Goal: Find specific page/section: Find specific page/section

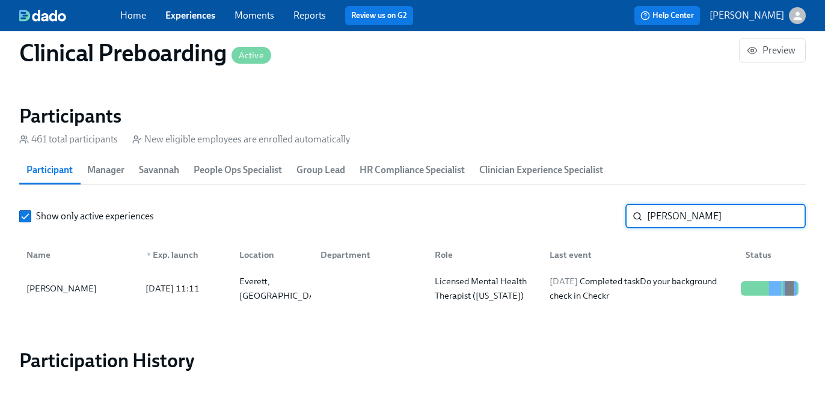
scroll to position [1271, 0]
click at [203, 16] on link "Experiences" at bounding box center [190, 15] width 50 height 11
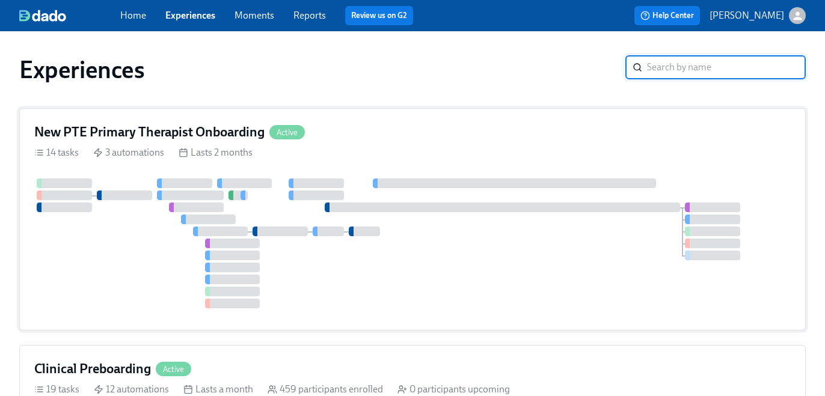
scroll to position [16, 0]
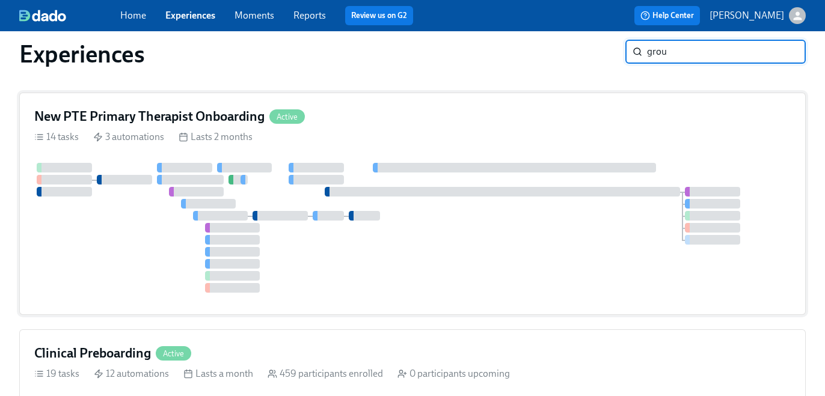
type input "group"
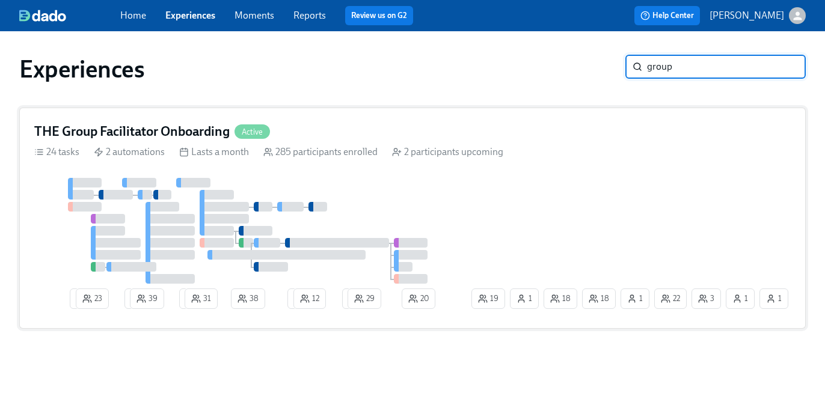
click at [432, 189] on div at bounding box center [251, 231] width 435 height 106
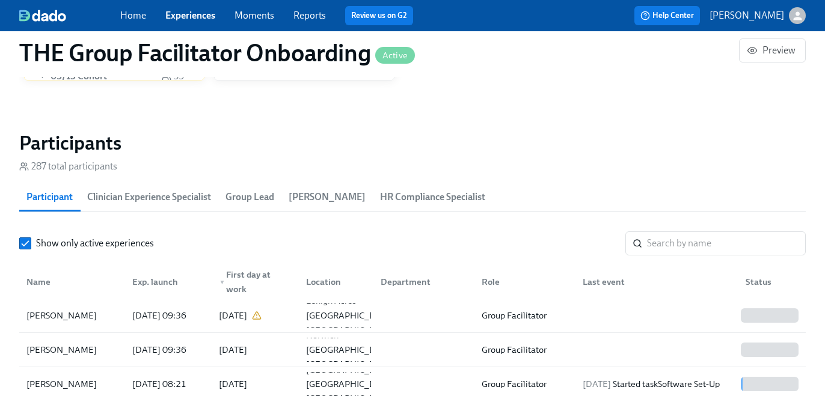
scroll to position [977, 0]
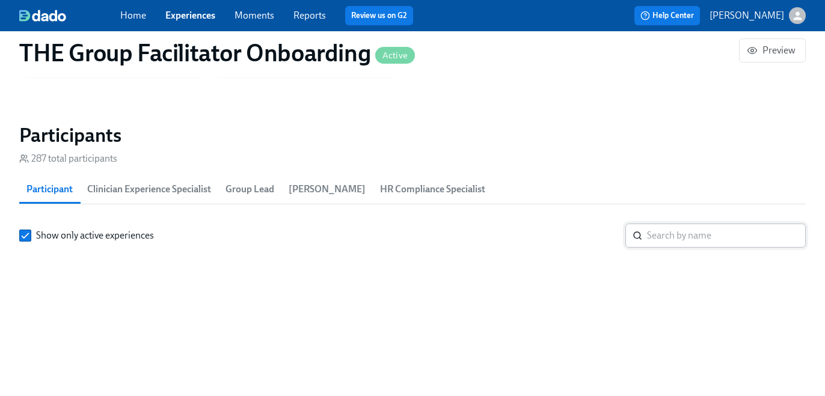
click at [682, 240] on input "search" at bounding box center [726, 236] width 159 height 24
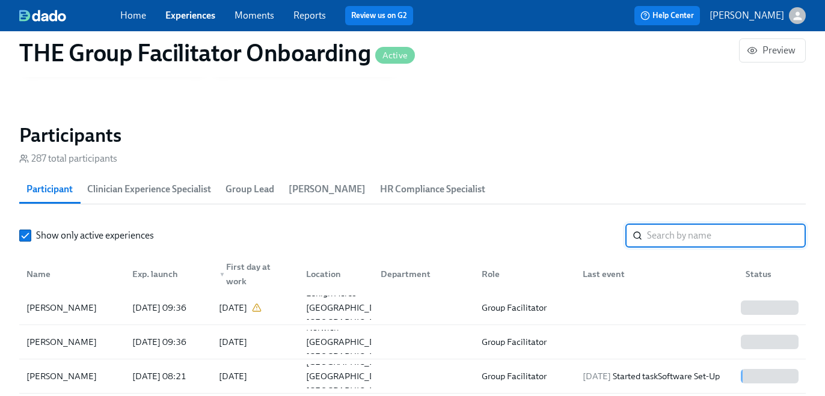
click at [682, 238] on input "search" at bounding box center [726, 236] width 159 height 24
type input "[PERSON_NAME]"
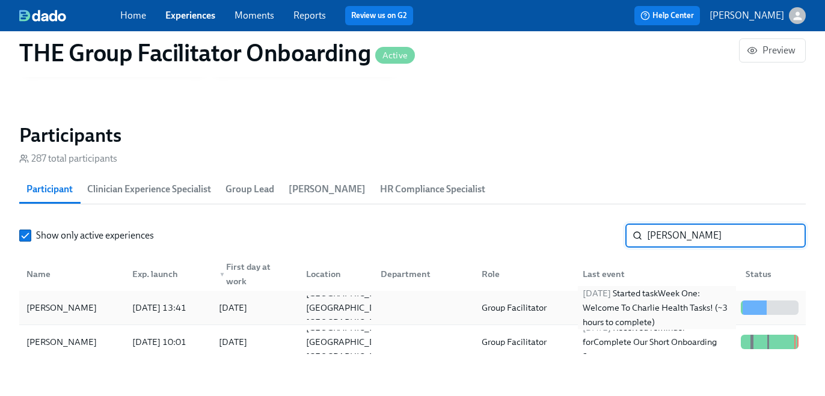
click at [620, 312] on div "[DATE] Started task Week One: Welcome To Charlie Health Tasks! (~3 hours to com…" at bounding box center [657, 307] width 158 height 43
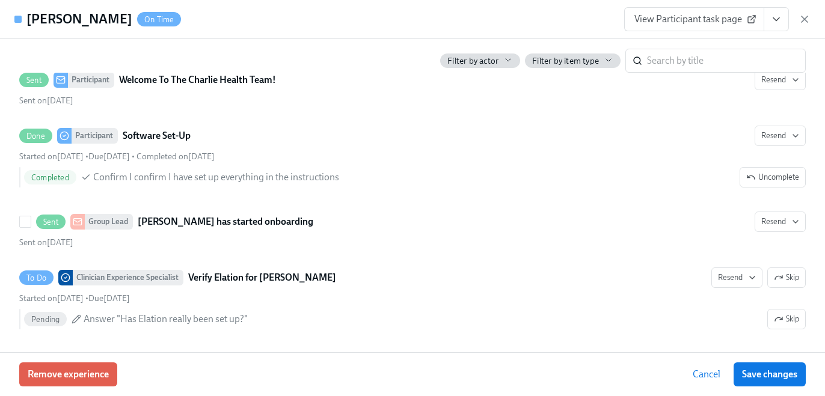
scroll to position [507, 0]
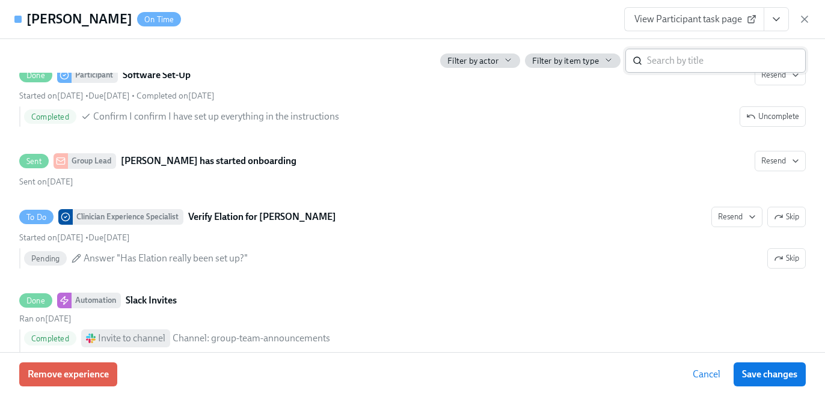
click at [667, 69] on input "search" at bounding box center [726, 61] width 159 height 24
type input "[US_STATE]"
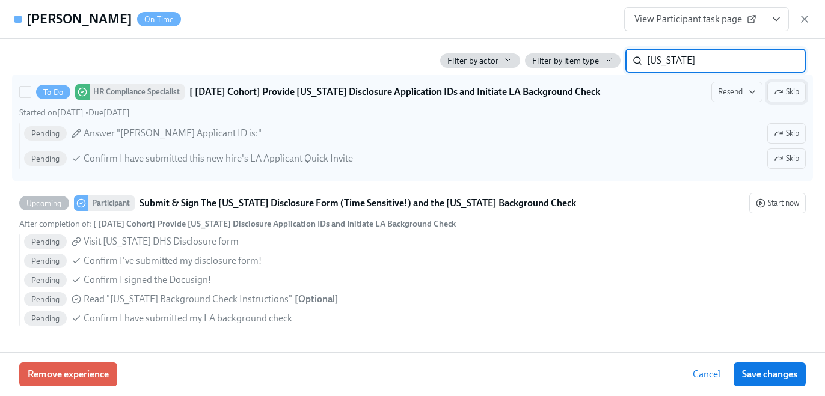
click at [793, 89] on span "Skip" at bounding box center [786, 92] width 25 height 12
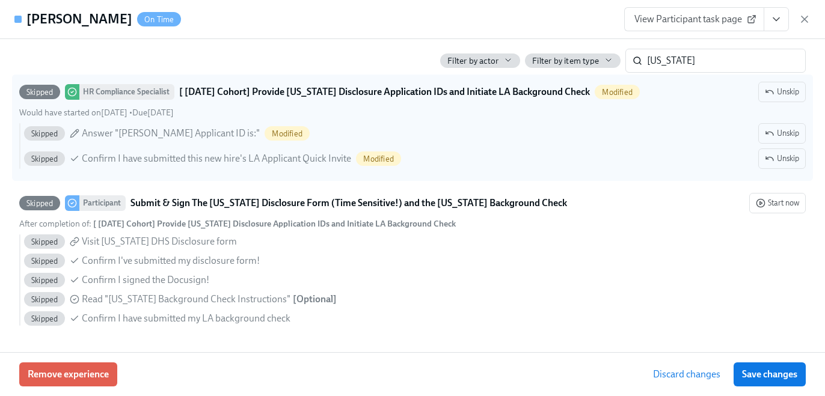
drag, startPoint x: 782, startPoint y: 370, endPoint x: 407, endPoint y: 14, distance: 517.0
click at [782, 371] on span "Save changes" at bounding box center [769, 374] width 55 height 12
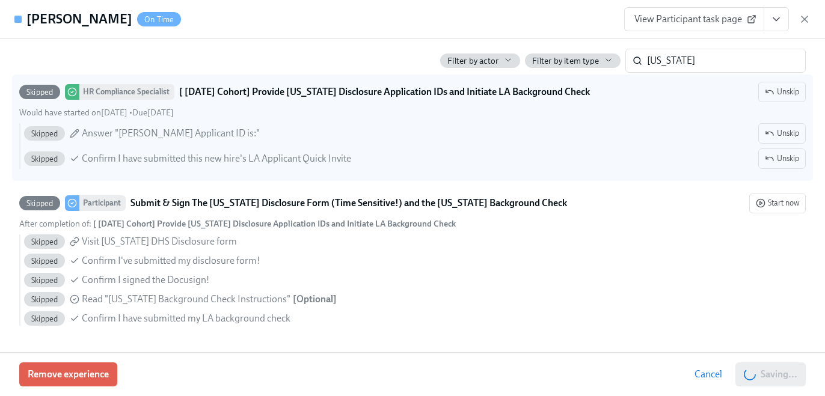
scroll to position [0, 16870]
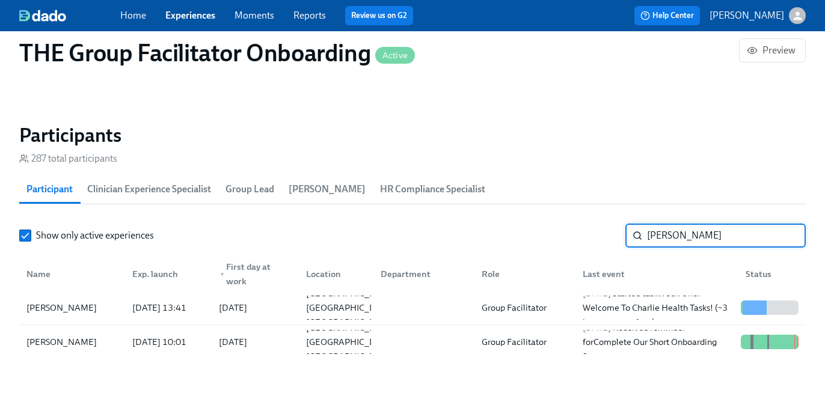
click at [653, 243] on input "[PERSON_NAME]" at bounding box center [726, 236] width 159 height 24
type input "[PERSON_NAME]"
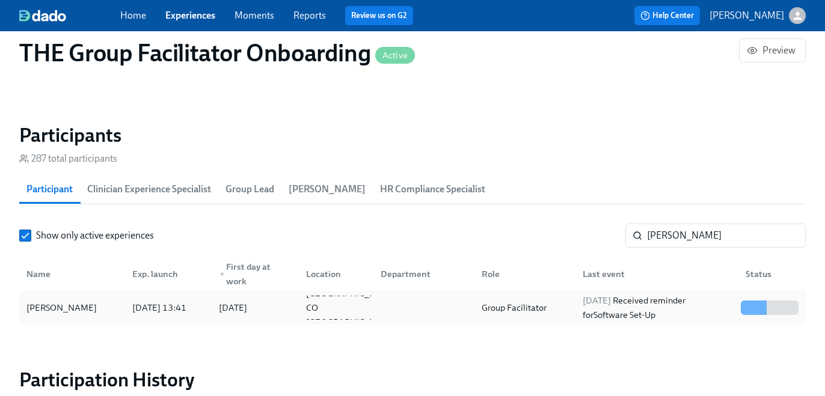
click at [668, 299] on div "[DATE] Received reminder for Software Set-Up" at bounding box center [657, 307] width 158 height 29
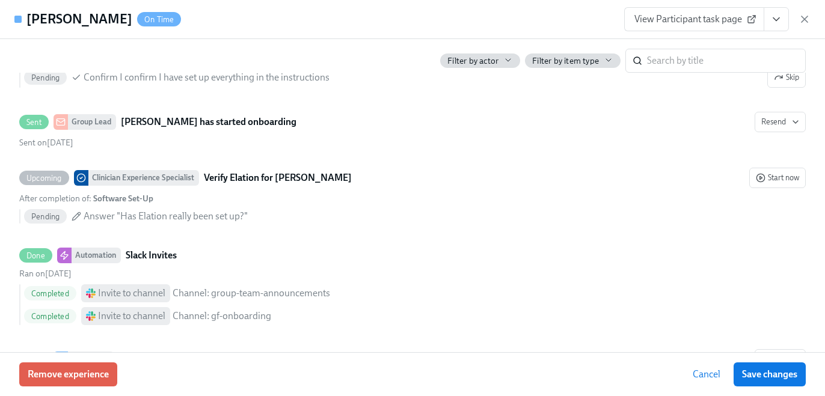
scroll to position [283, 0]
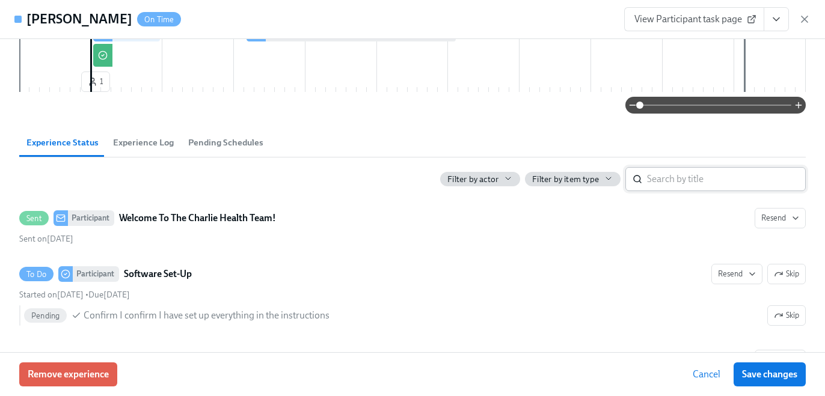
click at [680, 169] on input "search" at bounding box center [726, 179] width 159 height 24
type input "[US_STATE]"
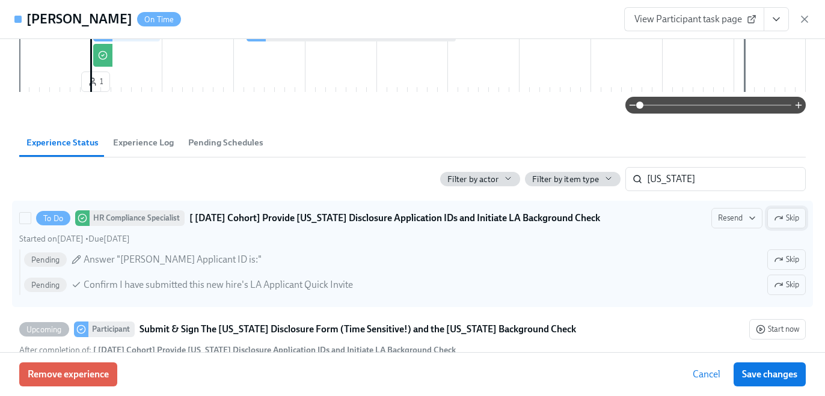
click at [774, 224] on button "Skip" at bounding box center [786, 218] width 38 height 20
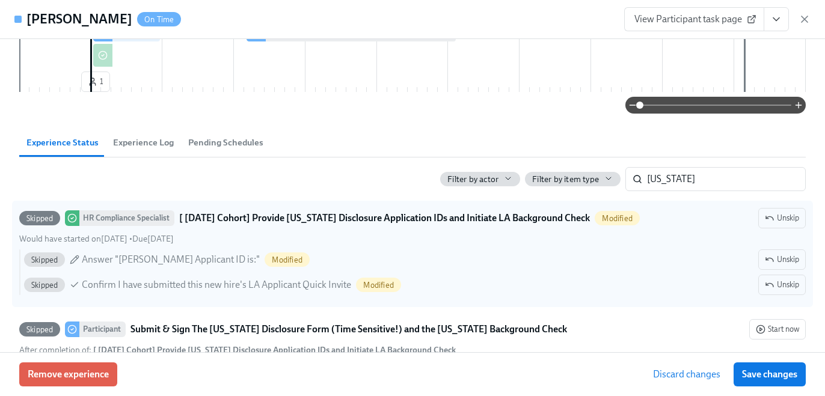
click at [752, 376] on span "Save changes" at bounding box center [769, 374] width 55 height 12
